Goal: Task Accomplishment & Management: Complete application form

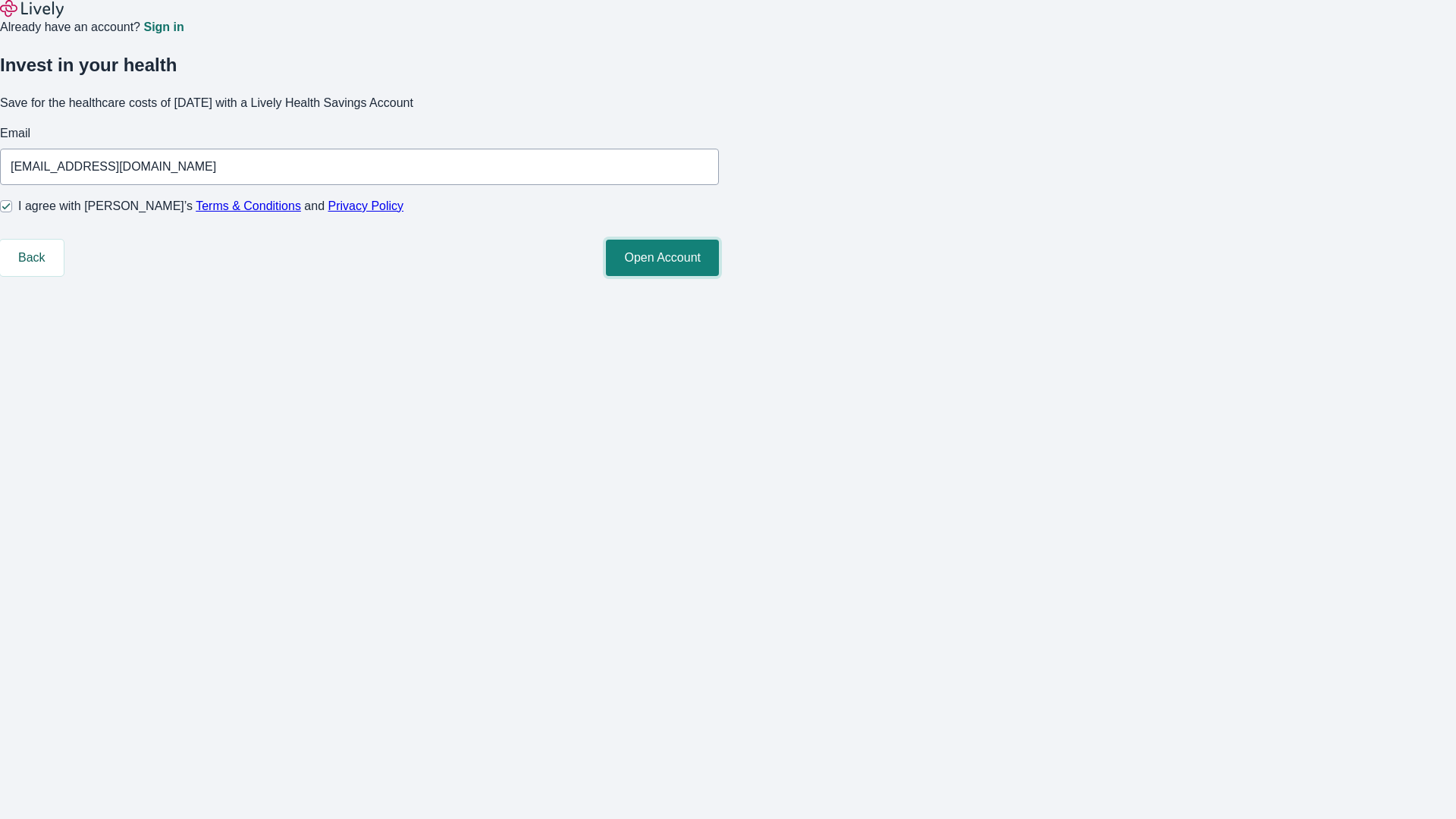
click at [719, 276] on button "Open Account" at bounding box center [663, 257] width 113 height 37
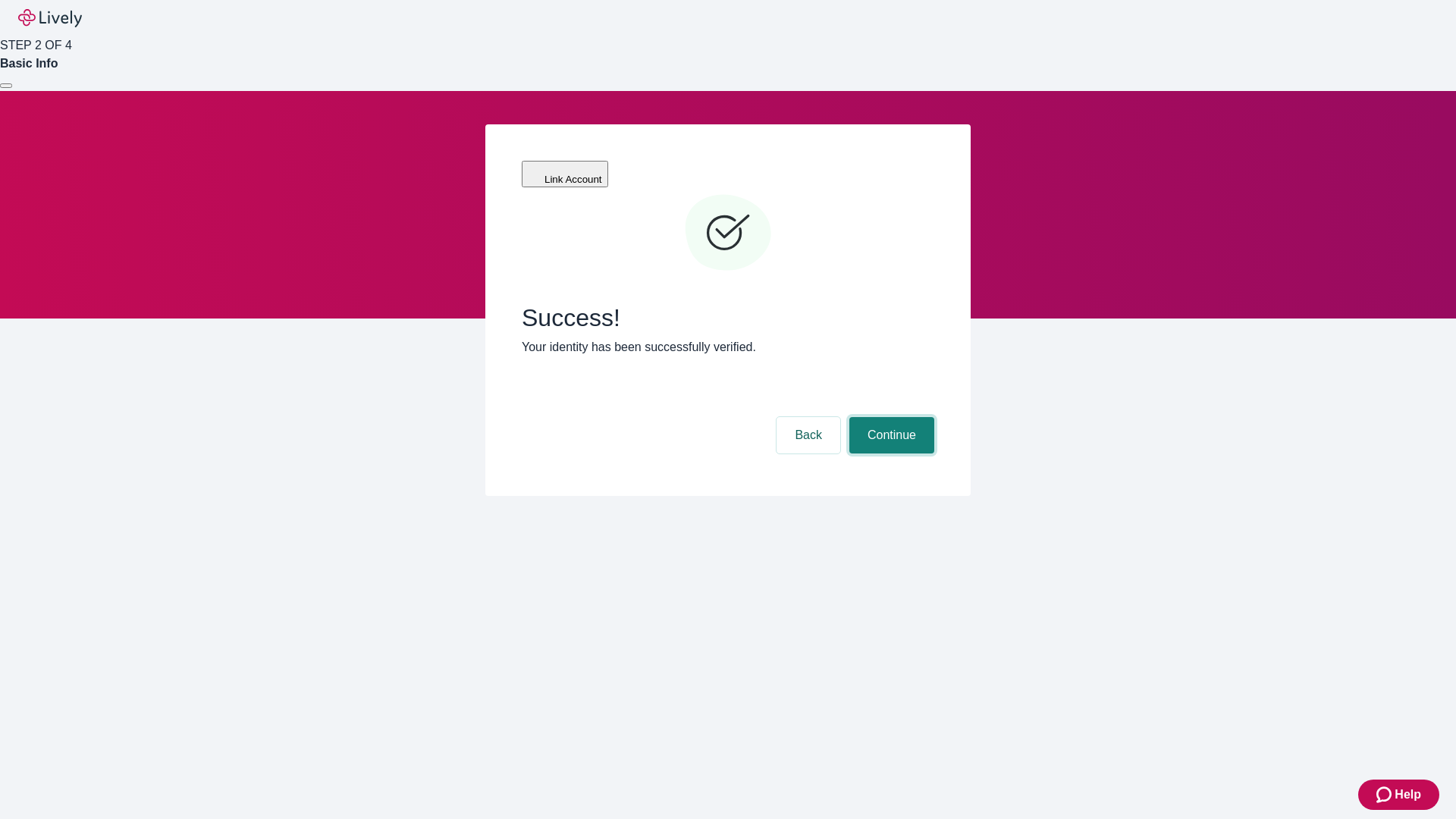
click at [890, 418] on button "Continue" at bounding box center [892, 435] width 85 height 37
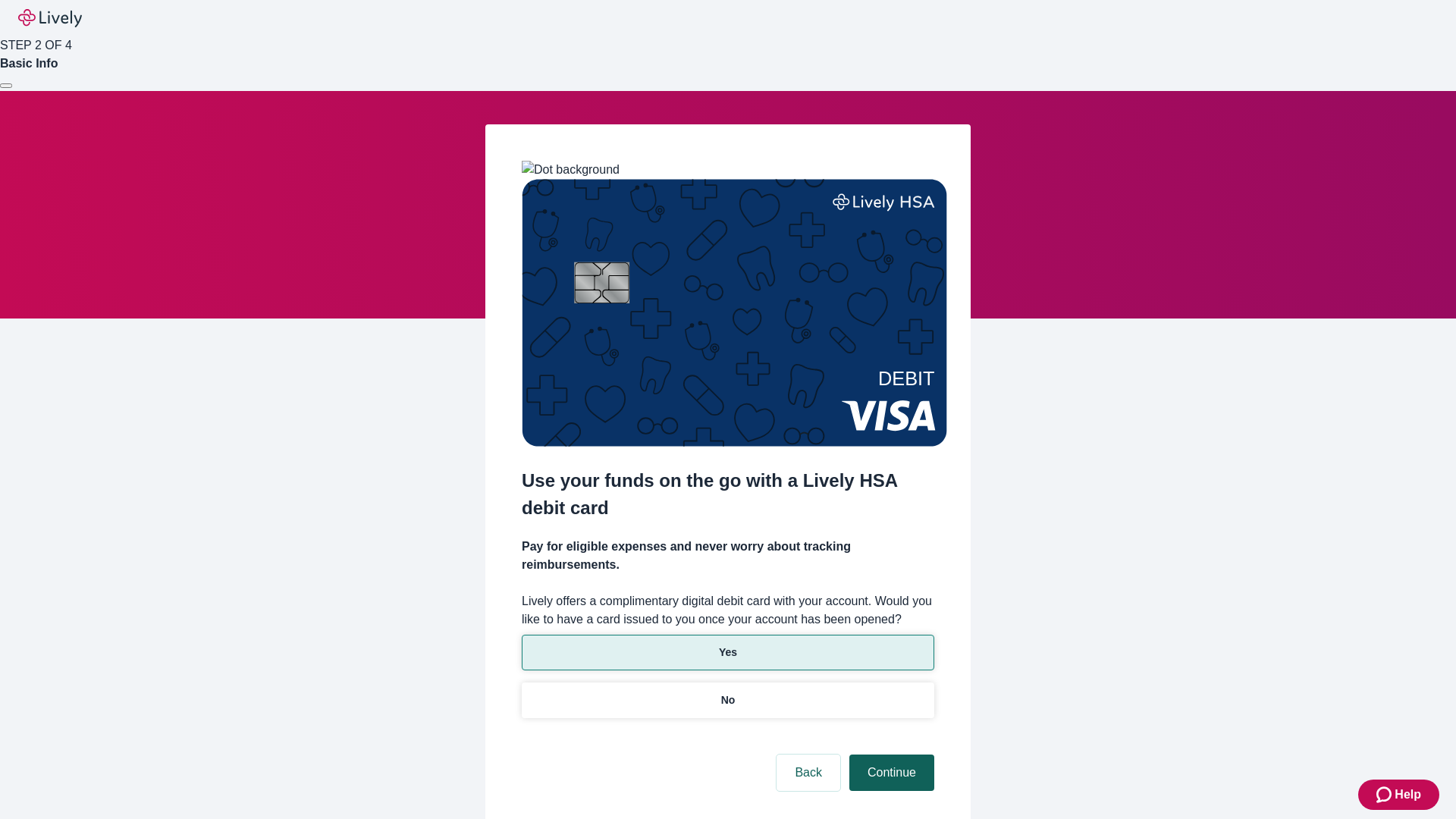
click at [728, 645] on p "Yes" at bounding box center [728, 652] width 18 height 16
click at [890, 755] on button "Continue" at bounding box center [892, 773] width 85 height 37
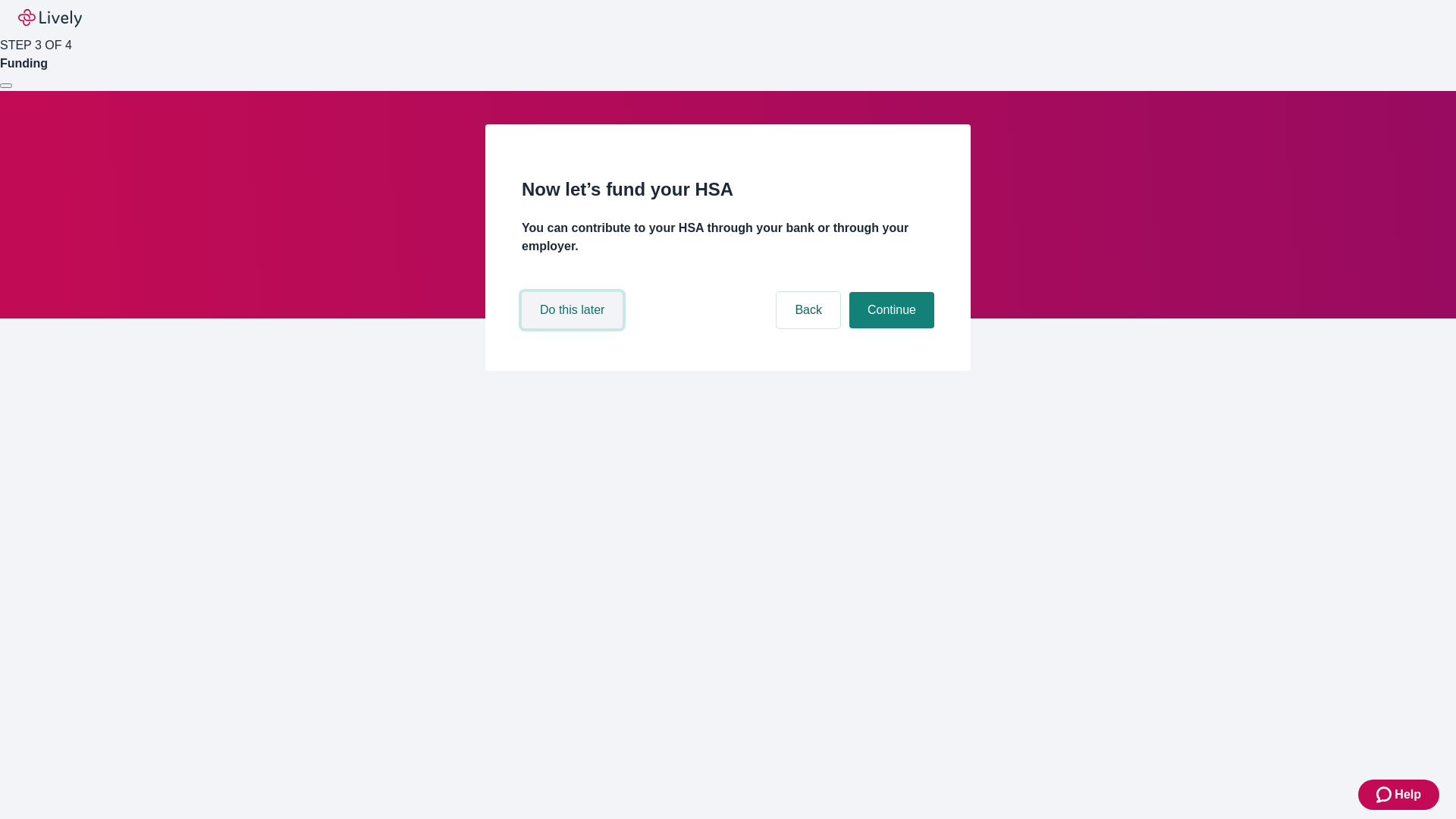
click at [574, 328] on button "Do this later" at bounding box center [572, 310] width 101 height 37
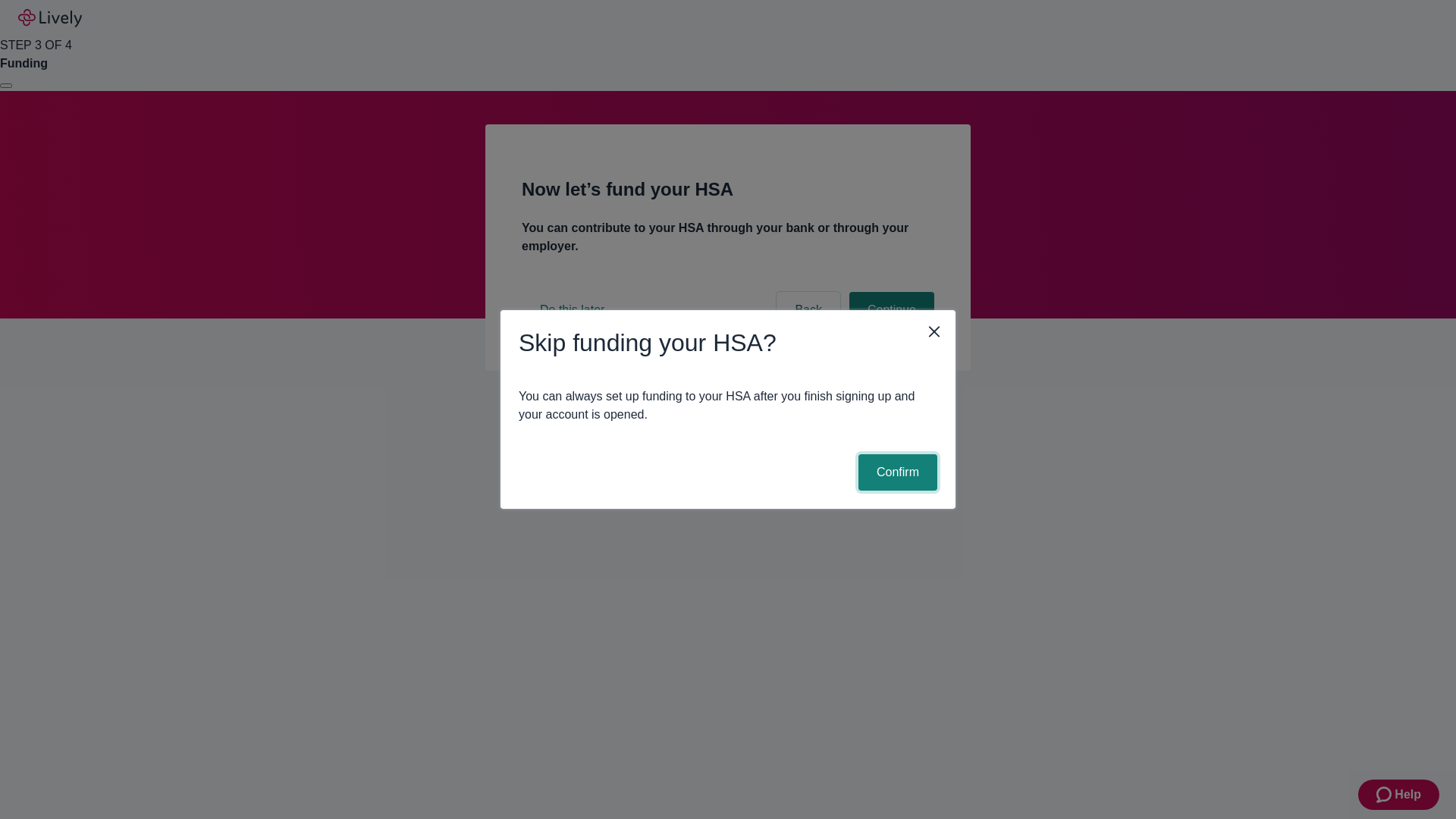
click at [895, 472] on button "Confirm" at bounding box center [898, 472] width 79 height 37
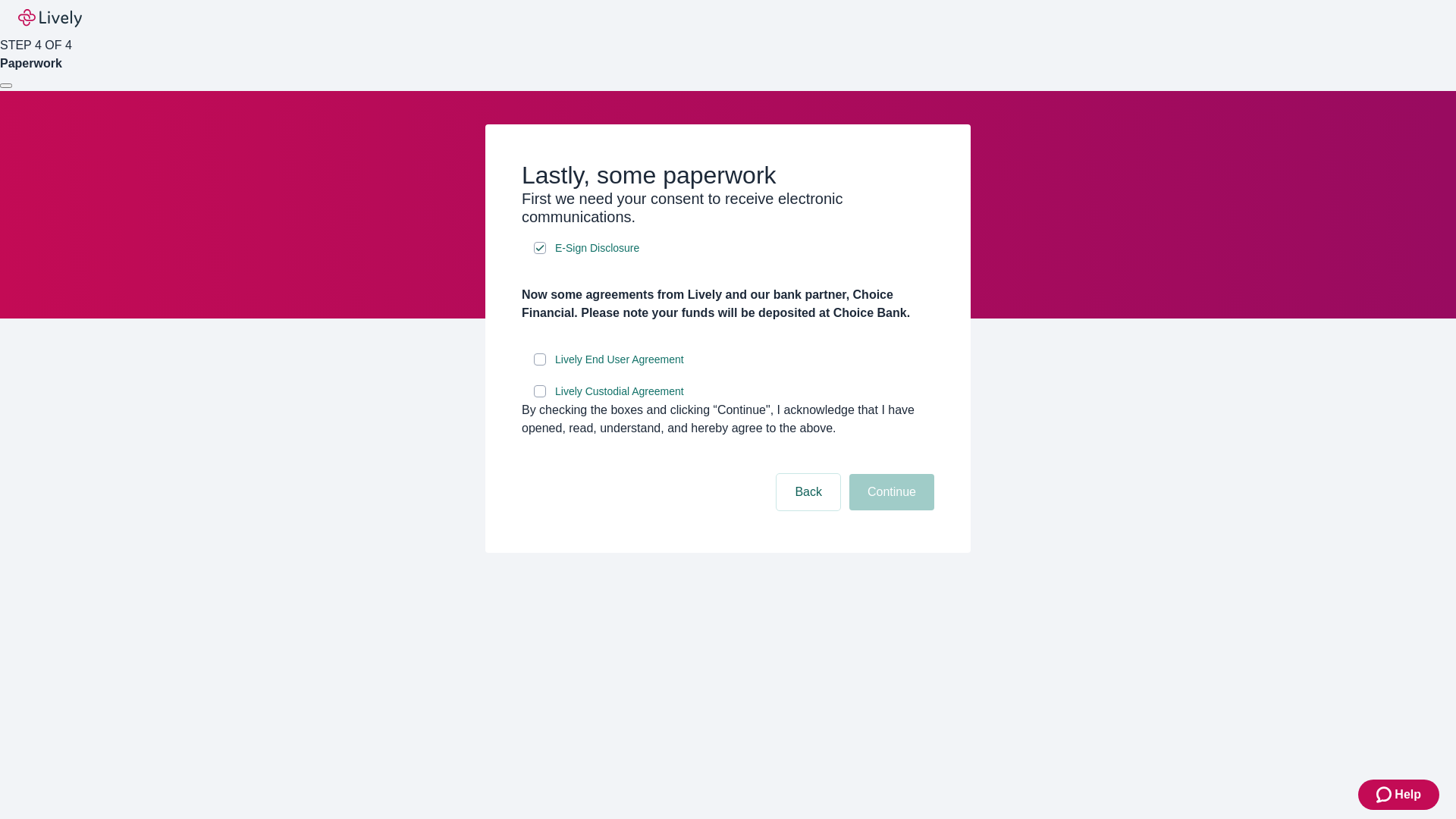
click at [540, 366] on input "Lively End User Agreement" at bounding box center [540, 359] width 12 height 12
checkbox input "true"
click at [540, 398] on input "Lively Custodial Agreement" at bounding box center [540, 391] width 12 height 12
checkbox input "true"
click at [890, 511] on button "Continue" at bounding box center [892, 492] width 85 height 37
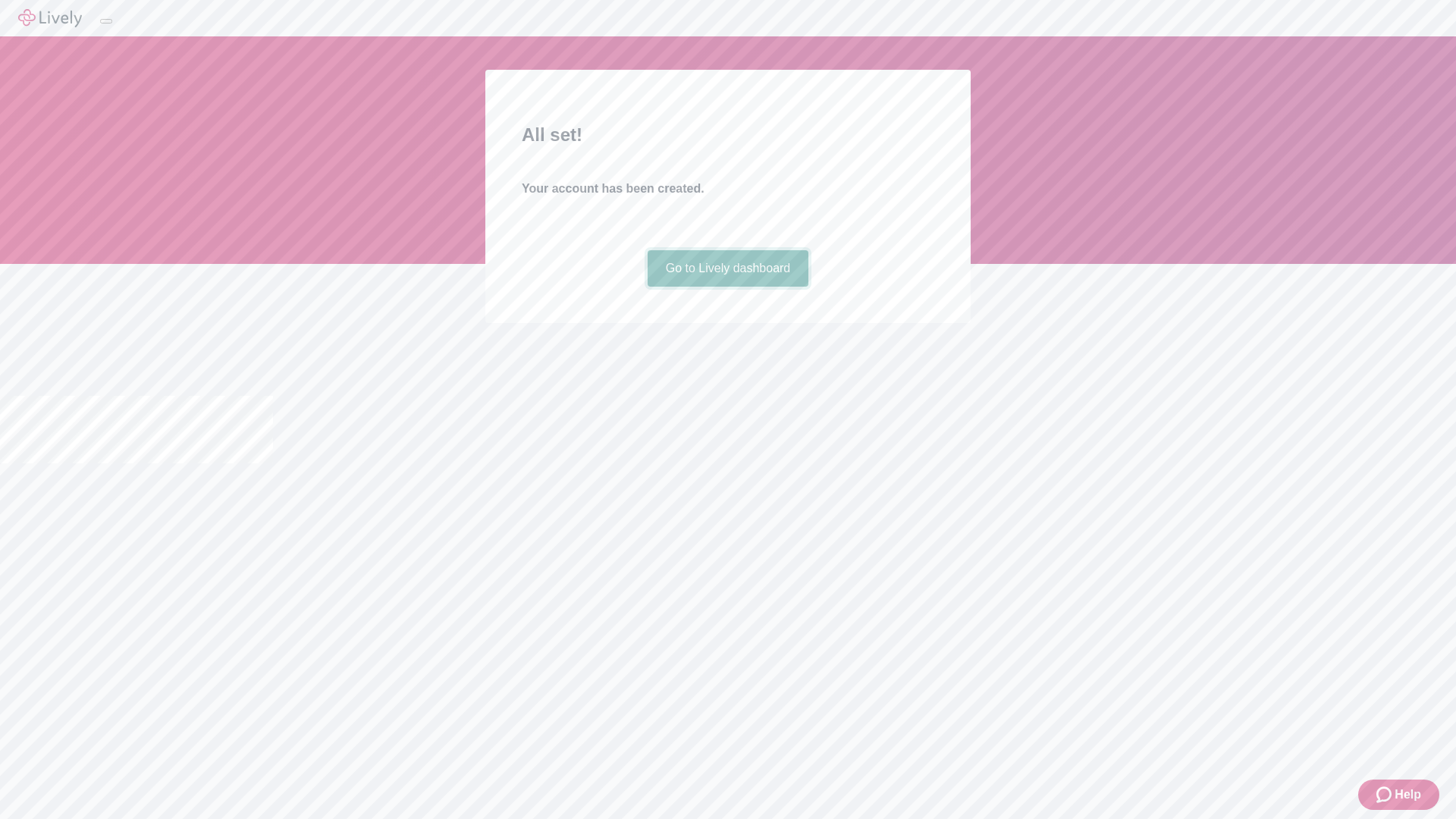
click at [728, 287] on link "Go to Lively dashboard" at bounding box center [728, 269] width 161 height 37
